Goal: Navigation & Orientation: Understand site structure

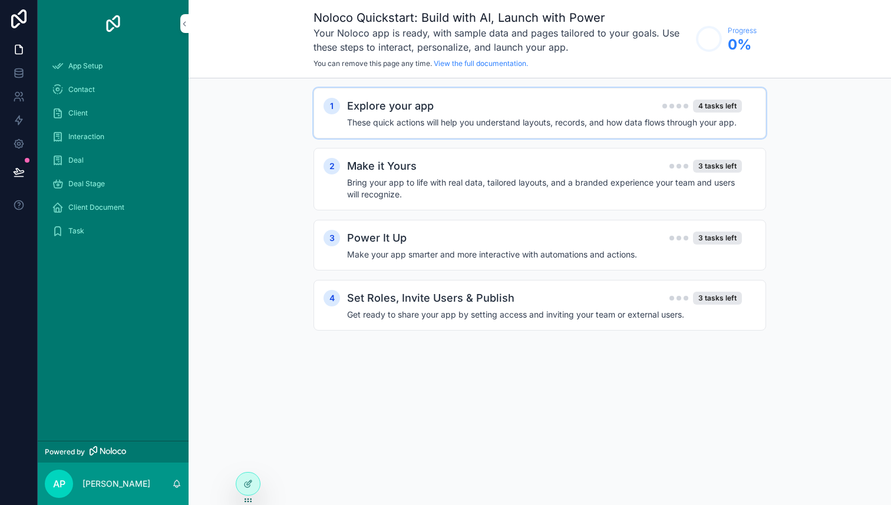
click at [499, 116] on div "Explore your app 4 tasks left These quick actions will help you understand layo…" at bounding box center [551, 113] width 409 height 31
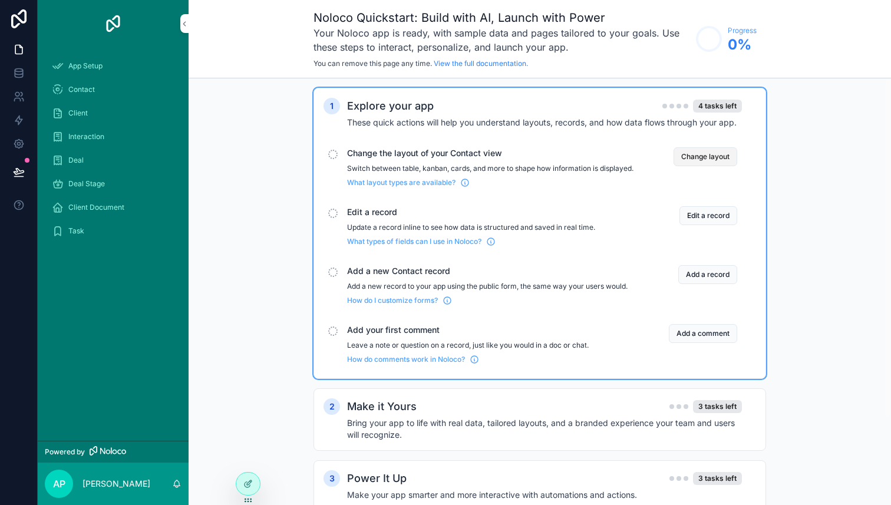
click at [718, 159] on button "Change layout" at bounding box center [706, 156] width 64 height 19
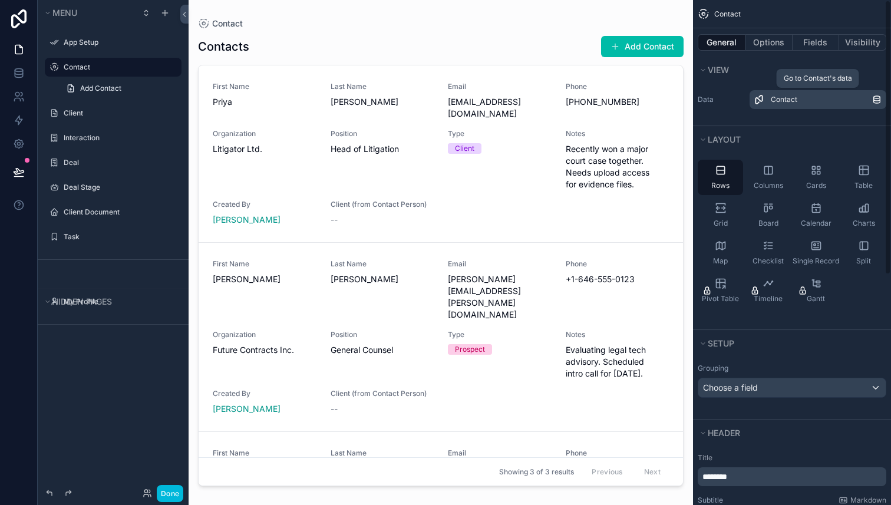
click at [793, 100] on span "Contact" at bounding box center [784, 99] width 27 height 9
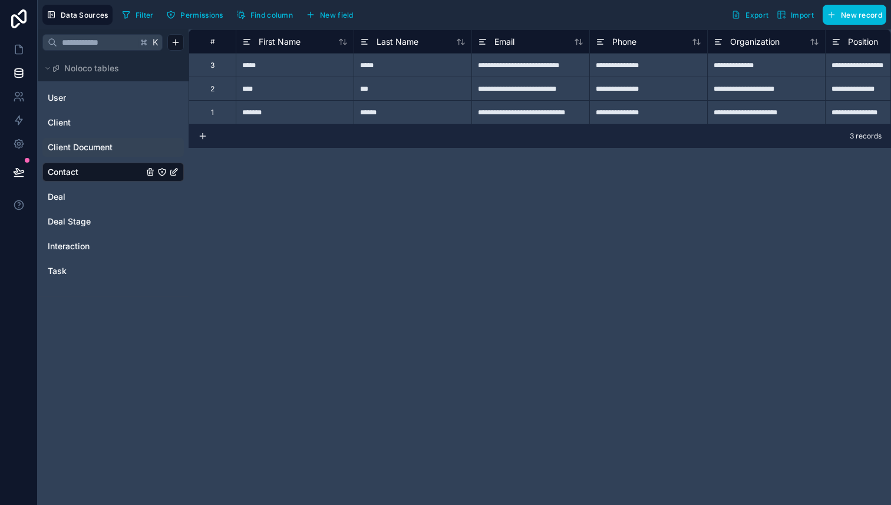
click at [119, 144] on link "Client Document" at bounding box center [95, 147] width 95 height 12
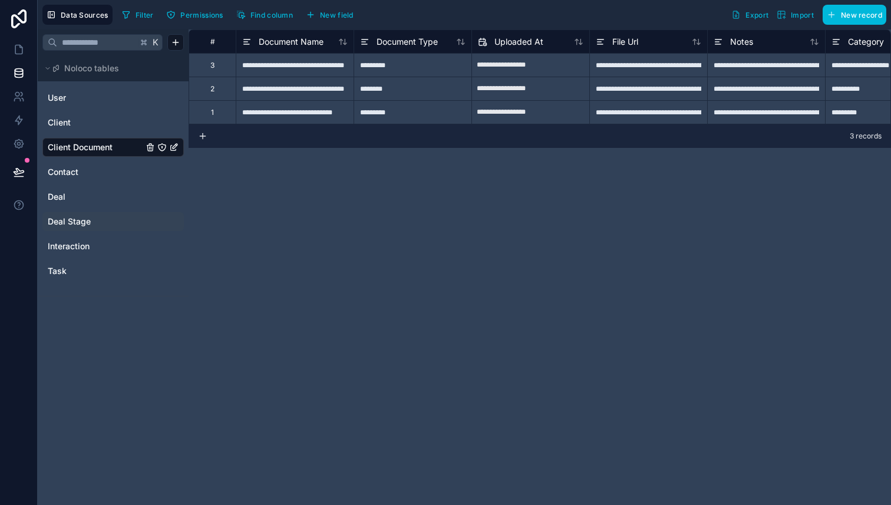
click at [70, 225] on span "Deal Stage" at bounding box center [69, 222] width 43 height 12
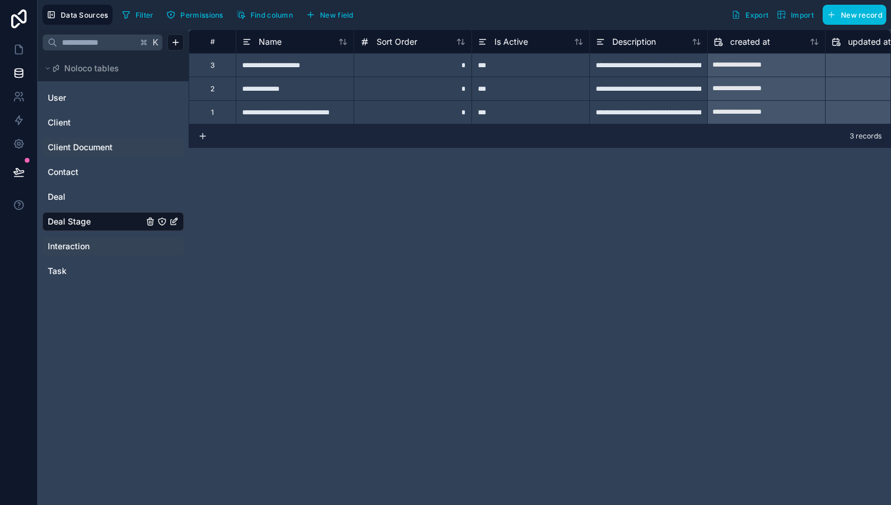
click at [74, 239] on div "Interaction" at bounding box center [112, 246] width 141 height 19
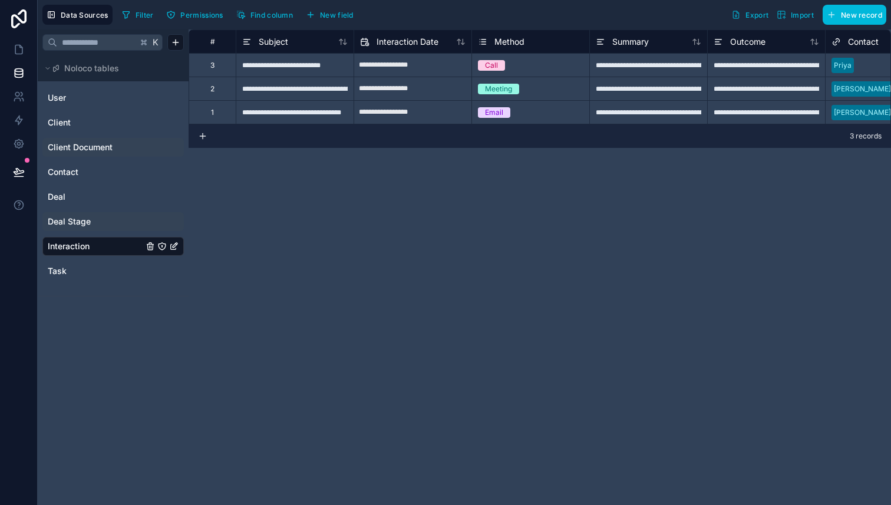
click at [62, 227] on div "Deal Stage" at bounding box center [112, 221] width 141 height 19
